Goal: Navigation & Orientation: Understand site structure

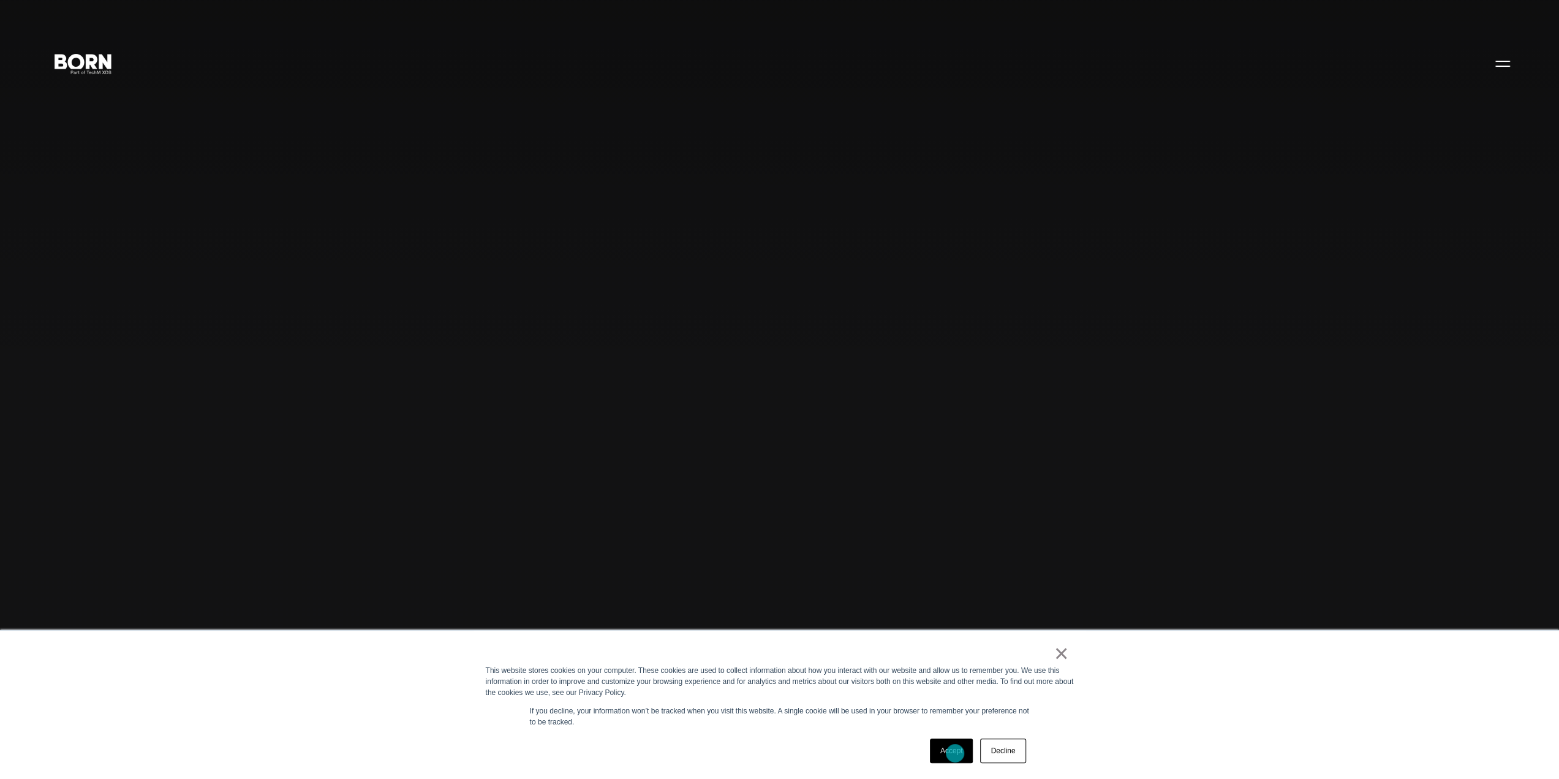
click at [955, 753] on link "Accept" at bounding box center [952, 750] width 44 height 25
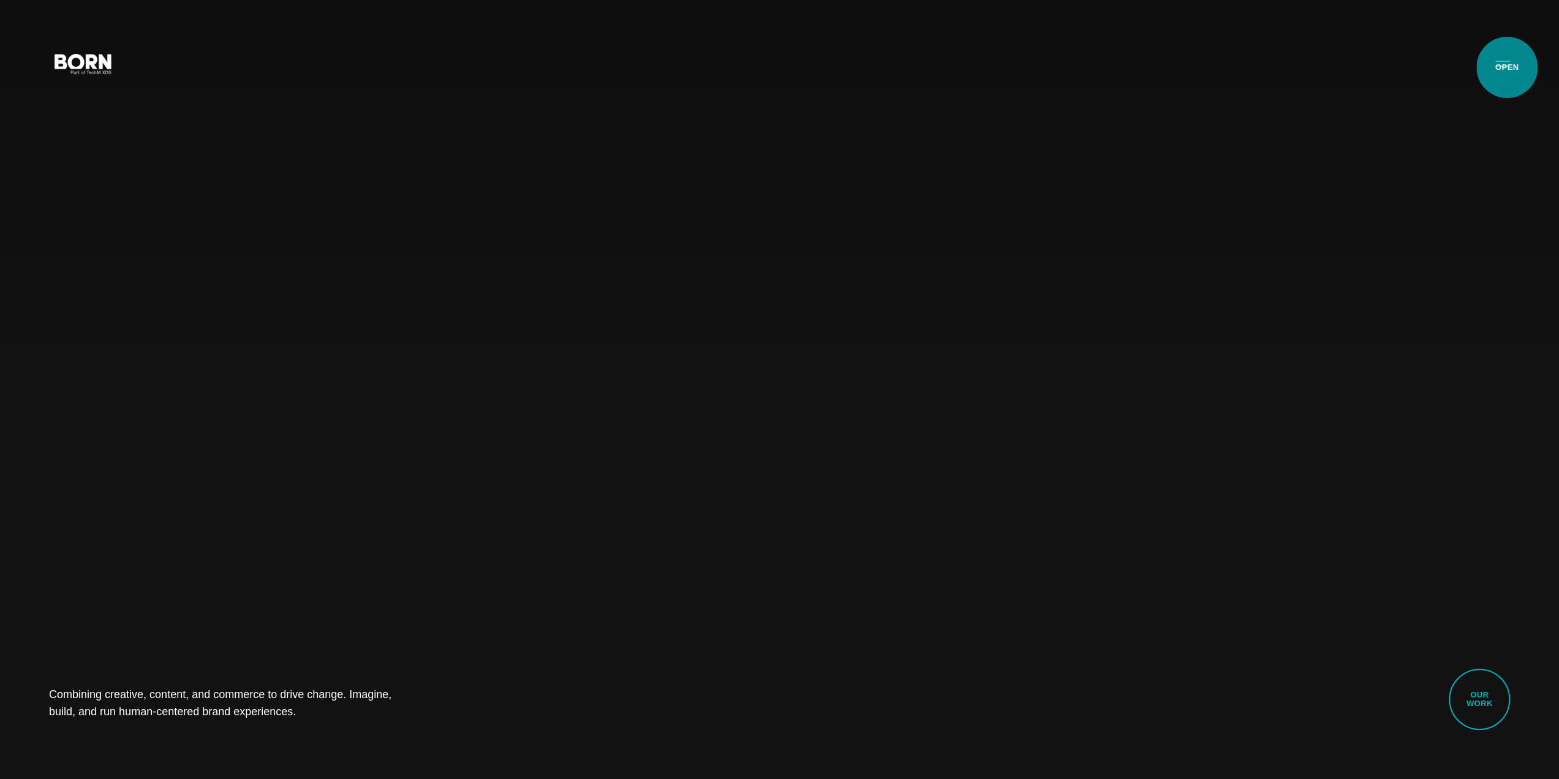
click at [1507, 67] on button "Primary Menu" at bounding box center [1502, 63] width 29 height 26
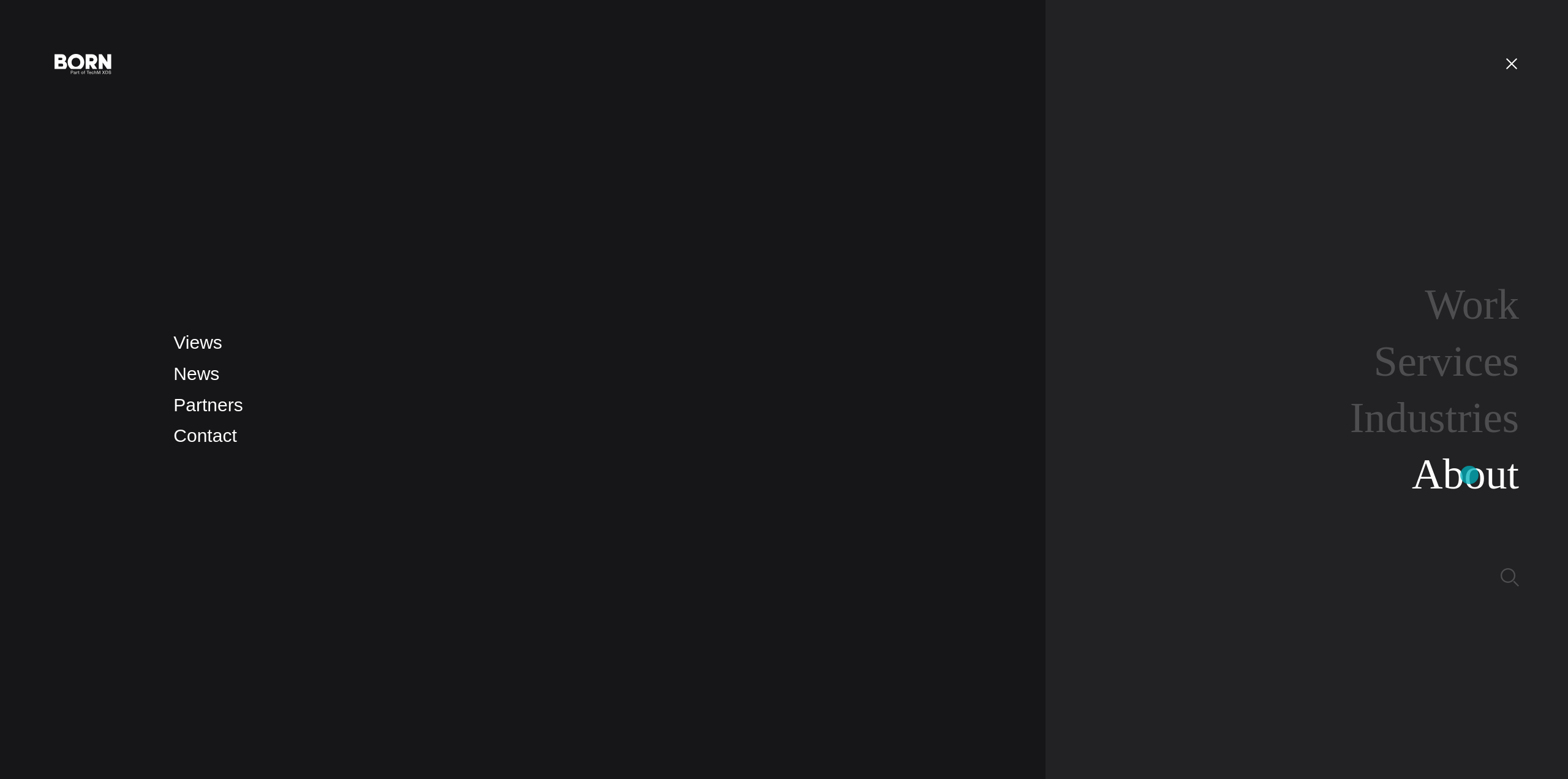
click at [1469, 475] on link "About" at bounding box center [1464, 473] width 107 height 47
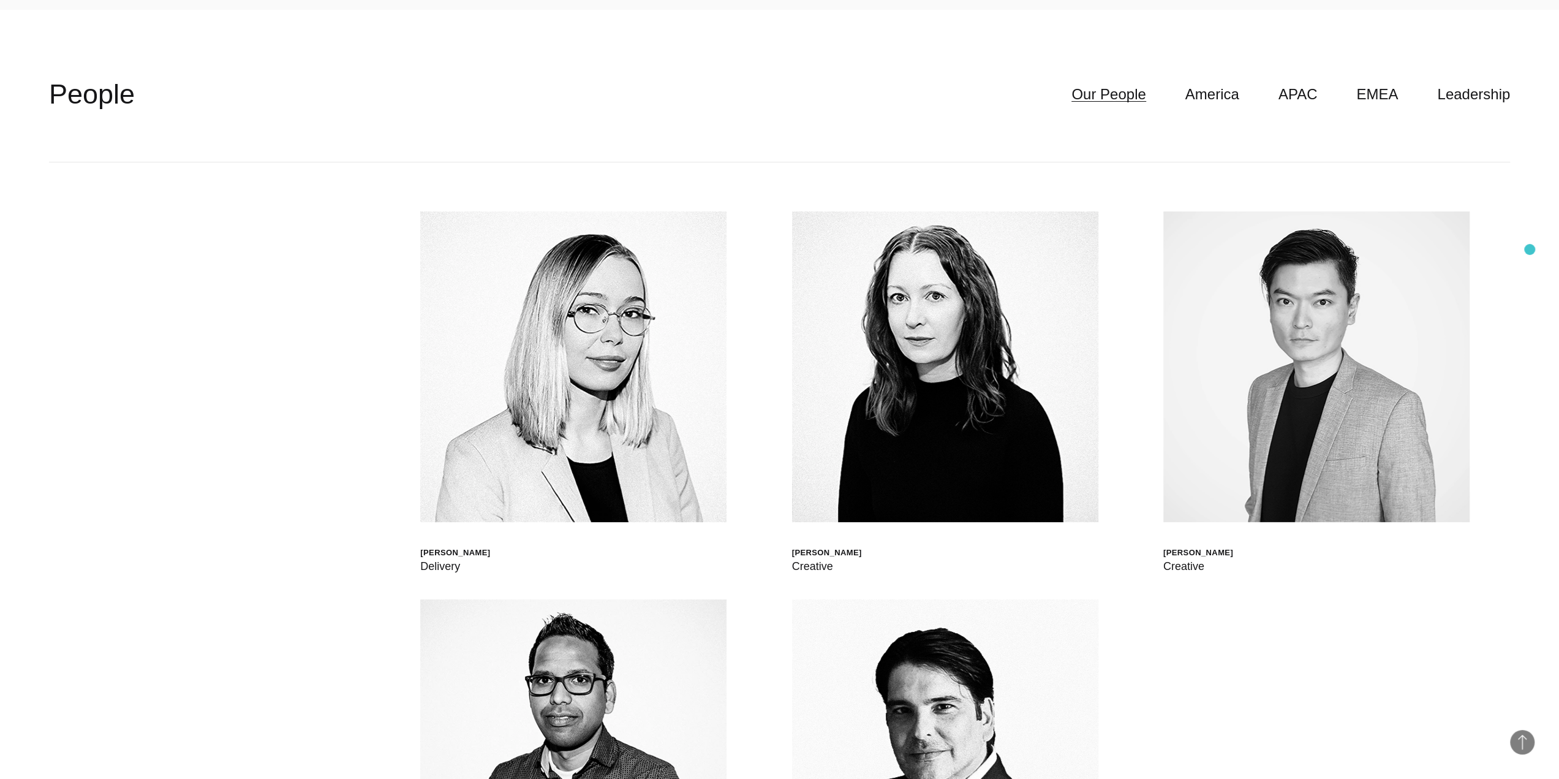
scroll to position [4493, 0]
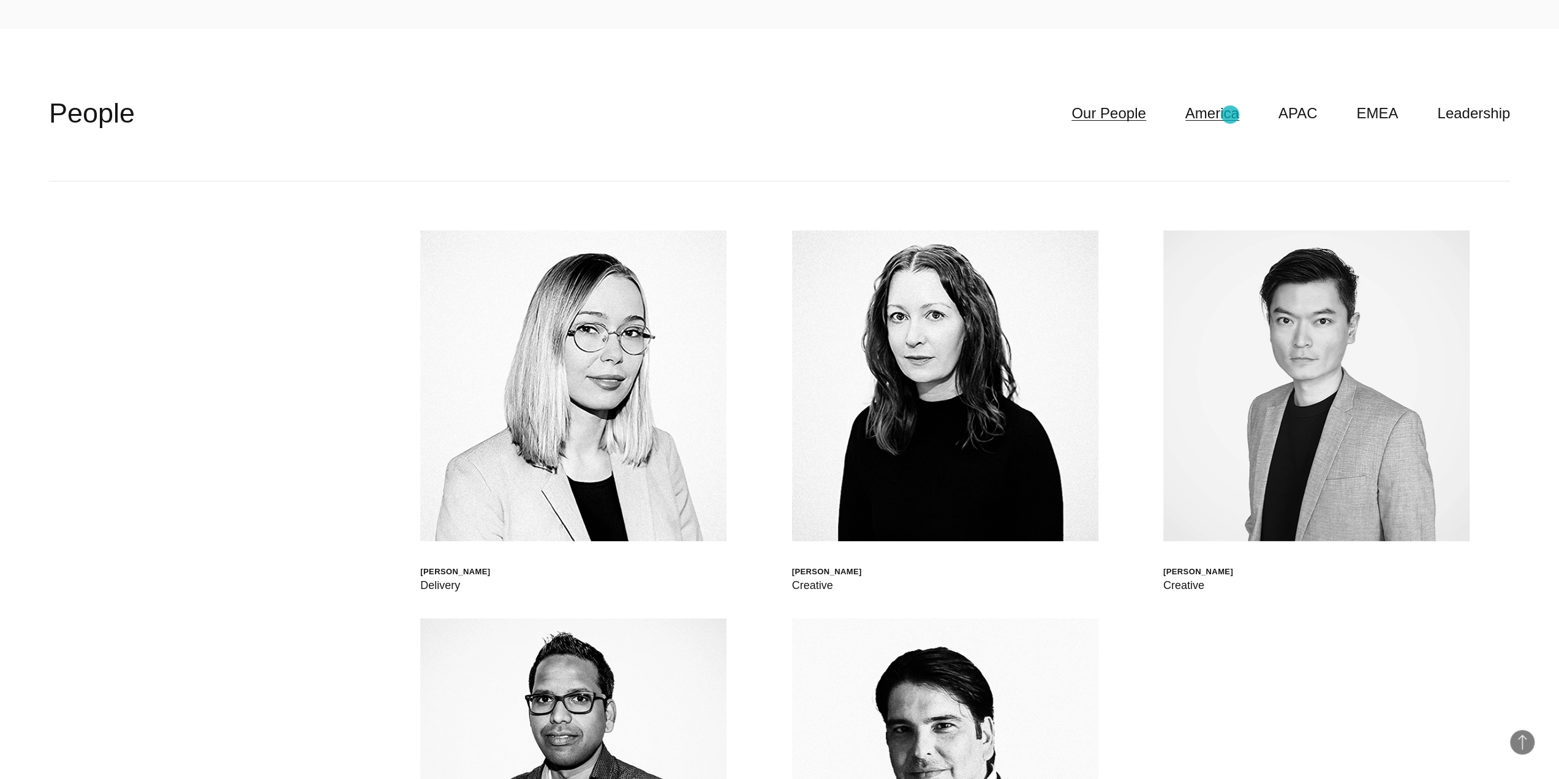
click at [1230, 115] on link "America" at bounding box center [1213, 113] width 54 height 23
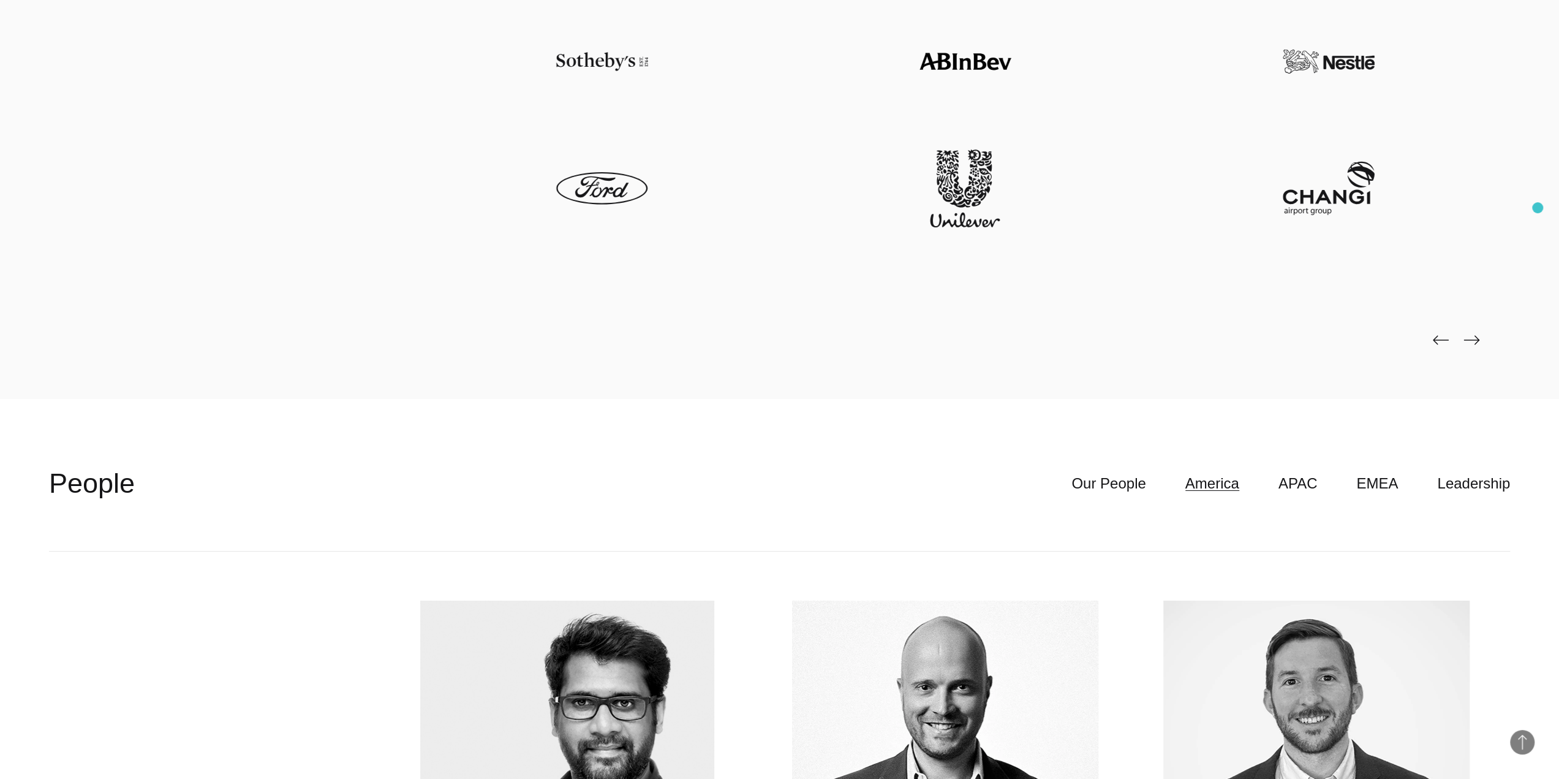
scroll to position [4125, 0]
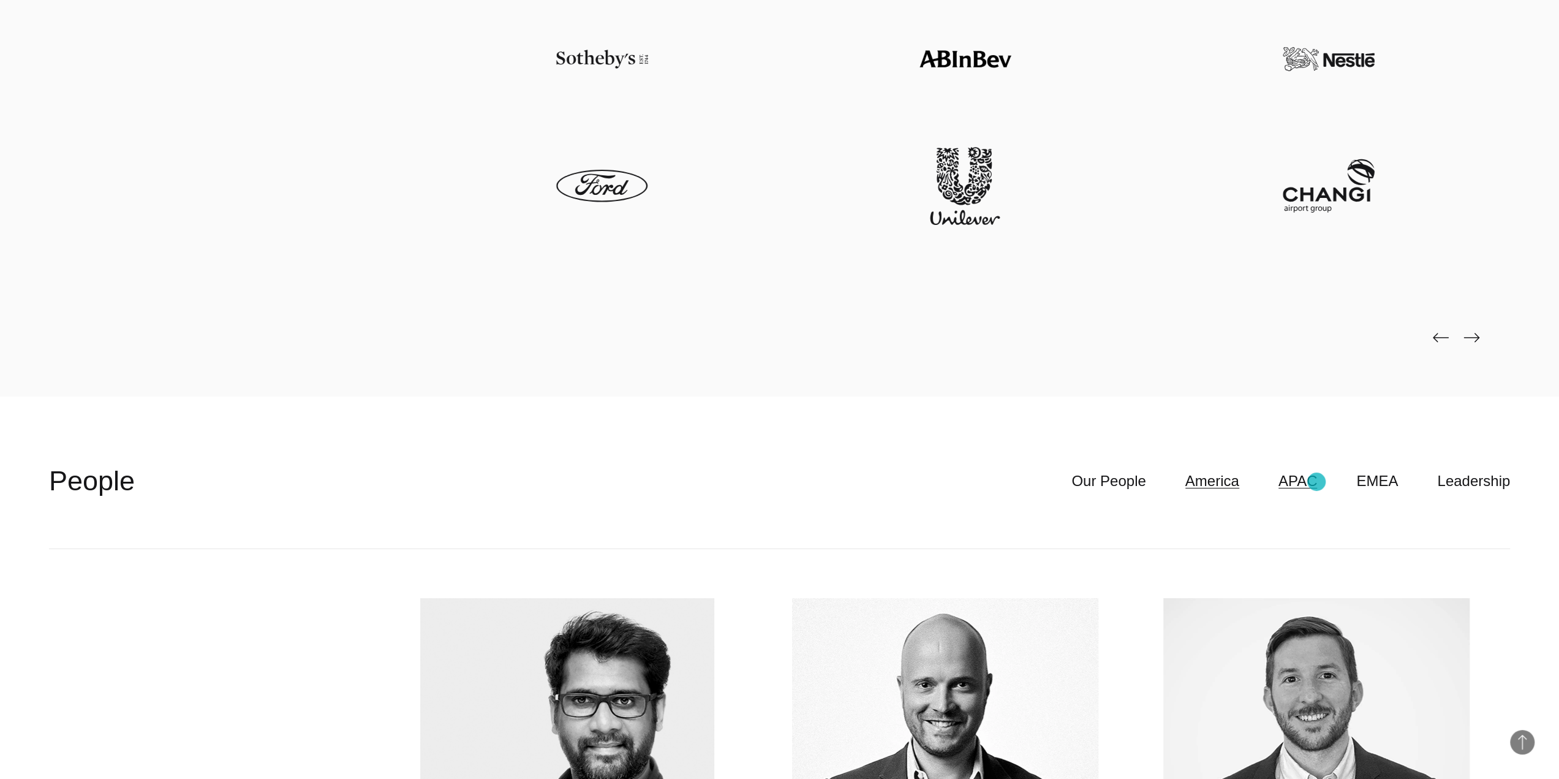
click at [1317, 482] on link "APAC" at bounding box center [1298, 480] width 39 height 23
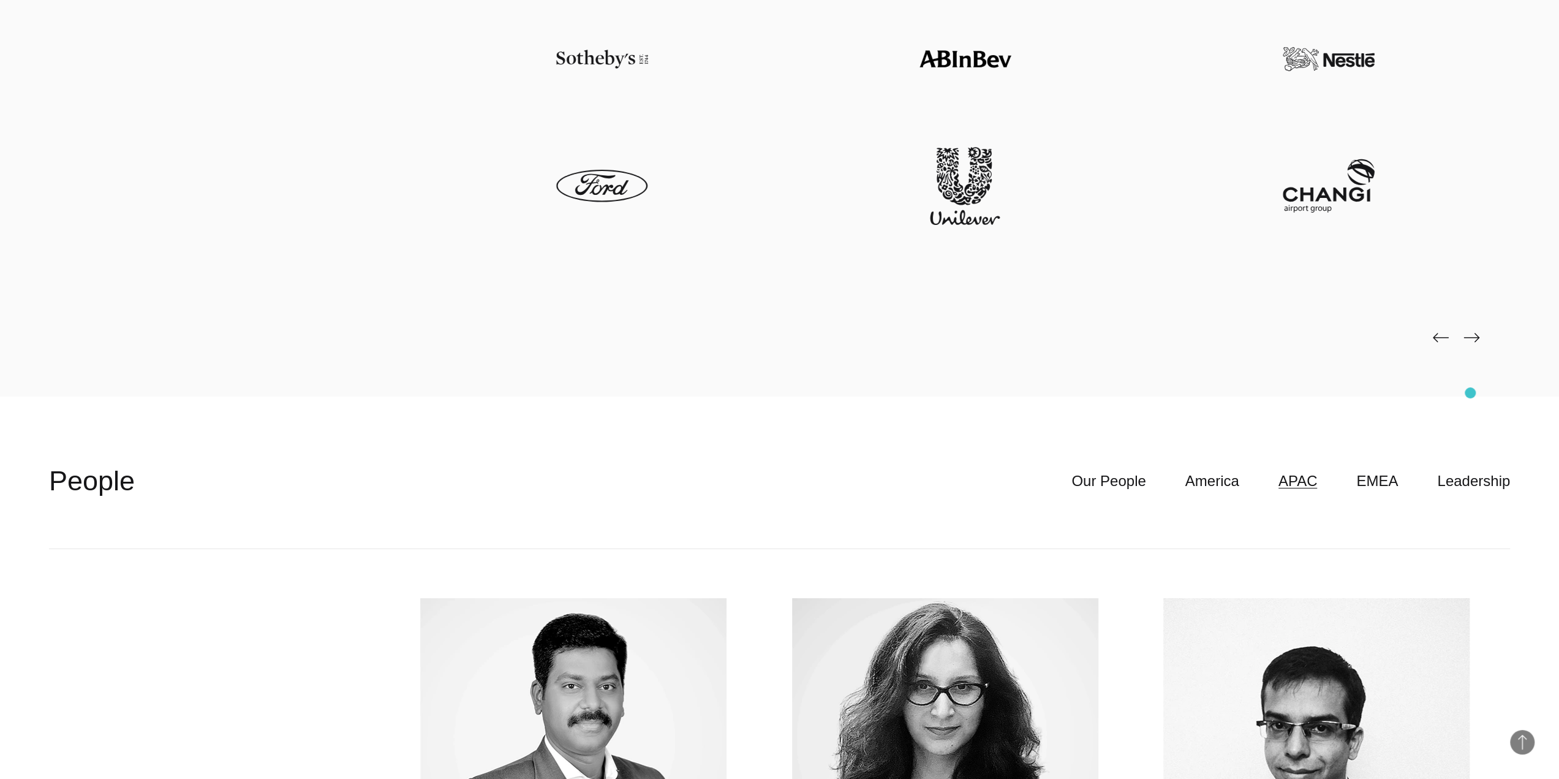
scroll to position [4003, 0]
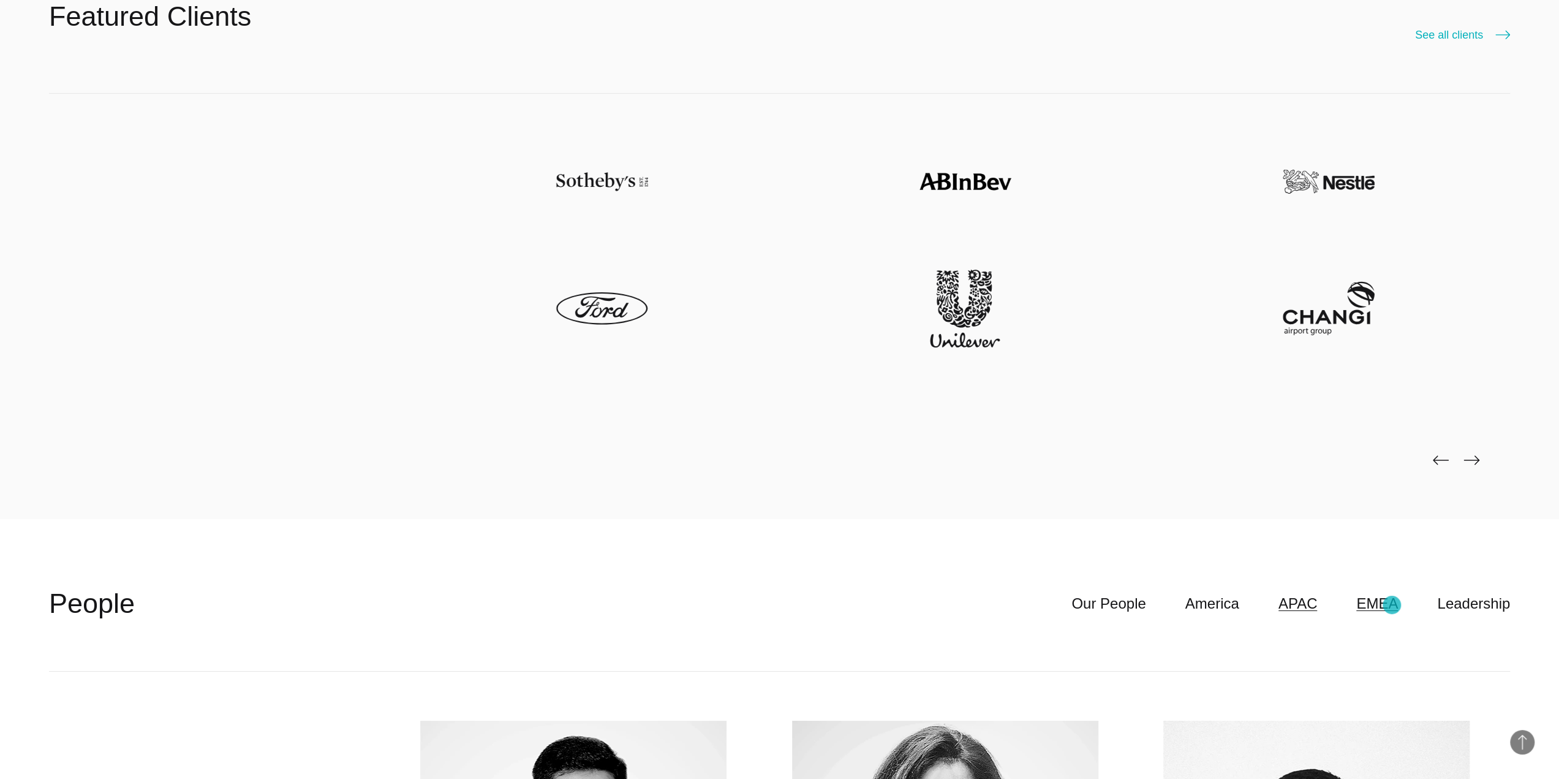
click at [1391, 605] on link "EMEA" at bounding box center [1378, 603] width 42 height 23
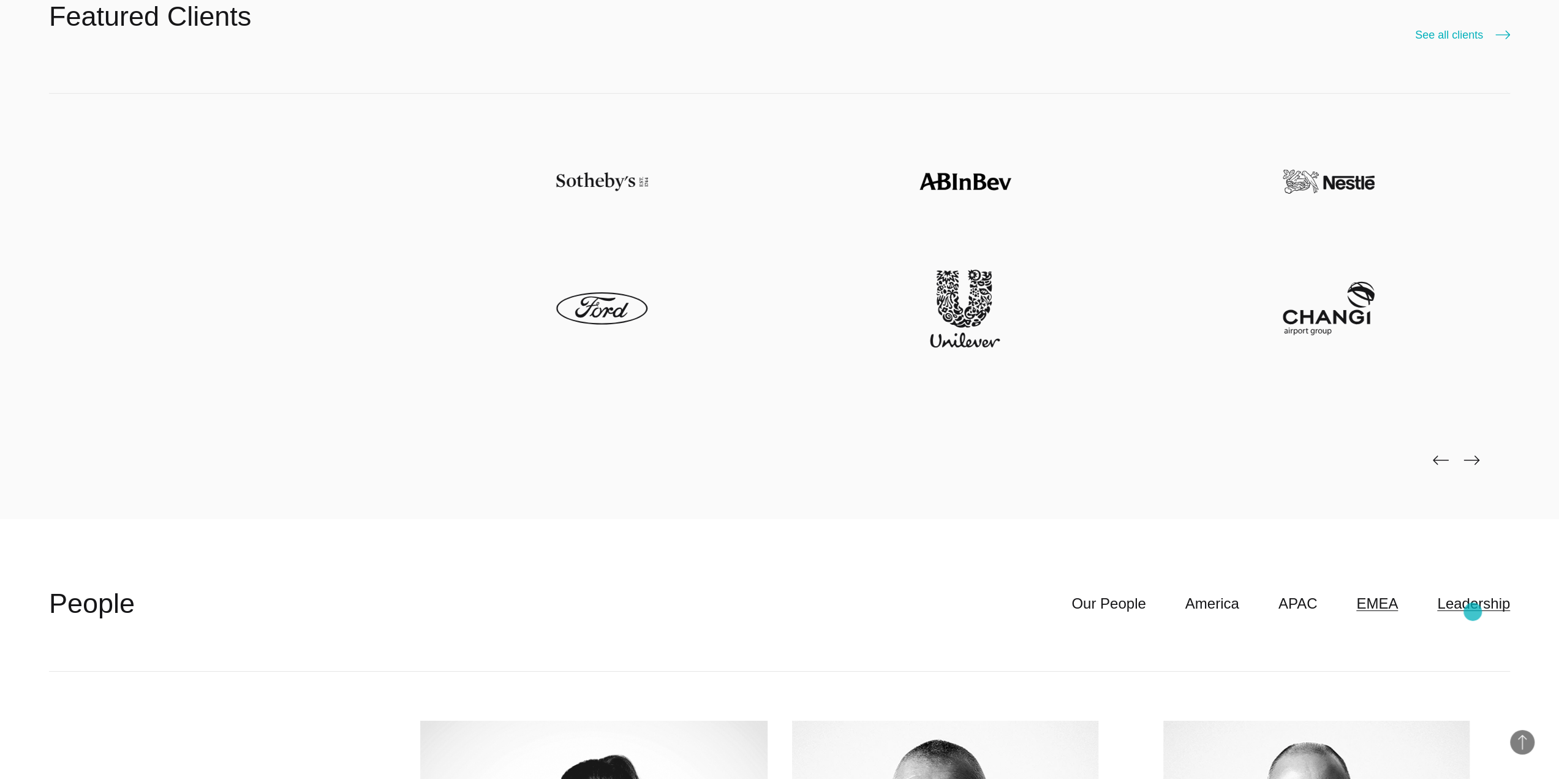
click at [1474, 611] on link "Leadership" at bounding box center [1473, 603] width 73 height 23
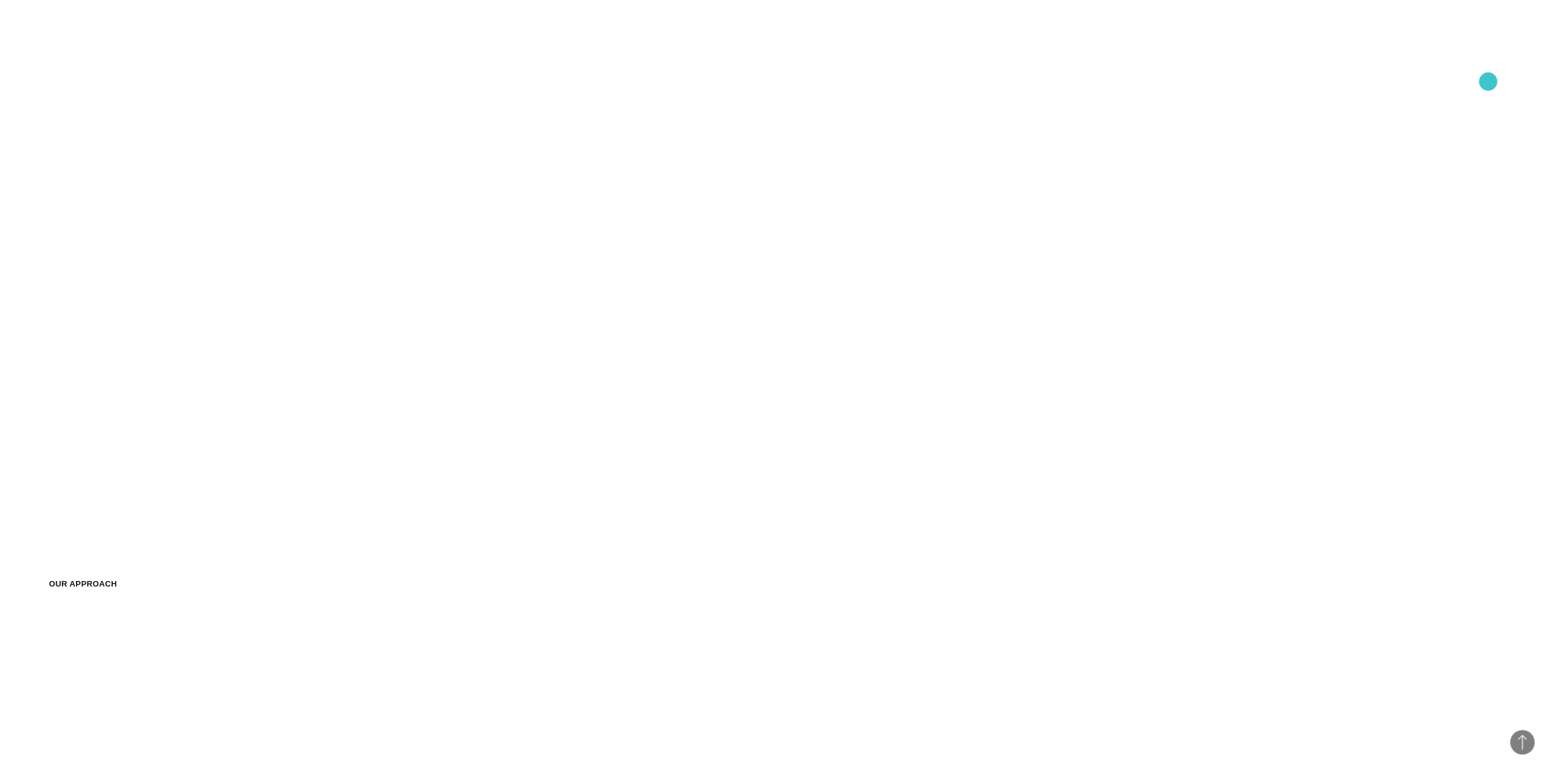
scroll to position [1613, 0]
